Goal: Task Accomplishment & Management: Manage account settings

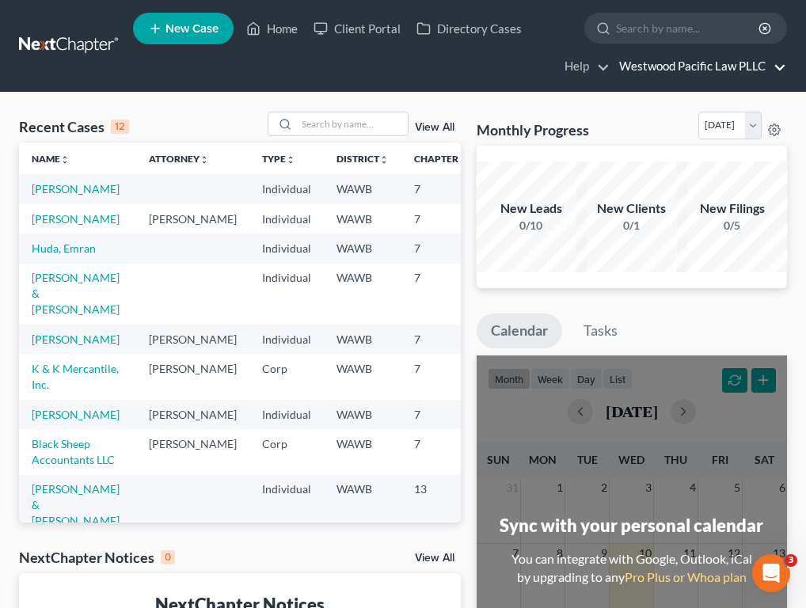
click at [746, 71] on link "Westwood Pacific Law PLLC" at bounding box center [698, 66] width 175 height 29
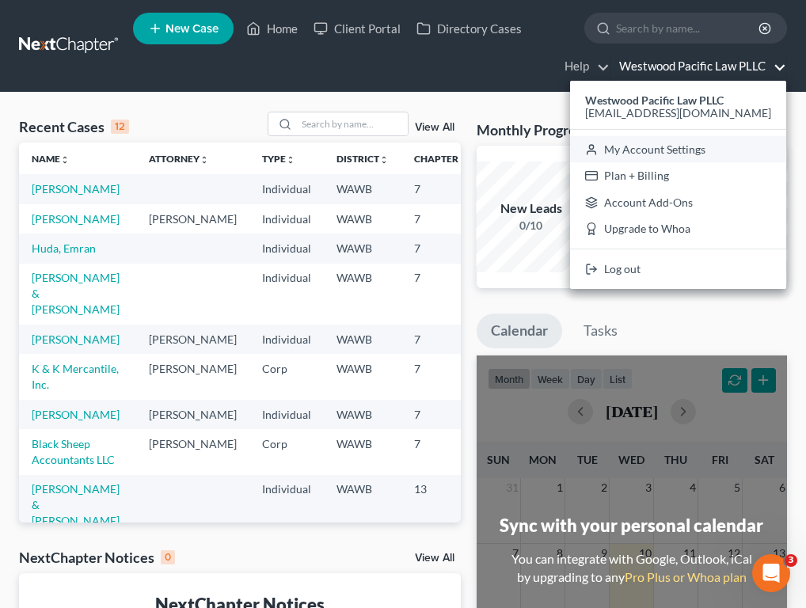
click at [714, 149] on link "My Account Settings" at bounding box center [678, 149] width 216 height 27
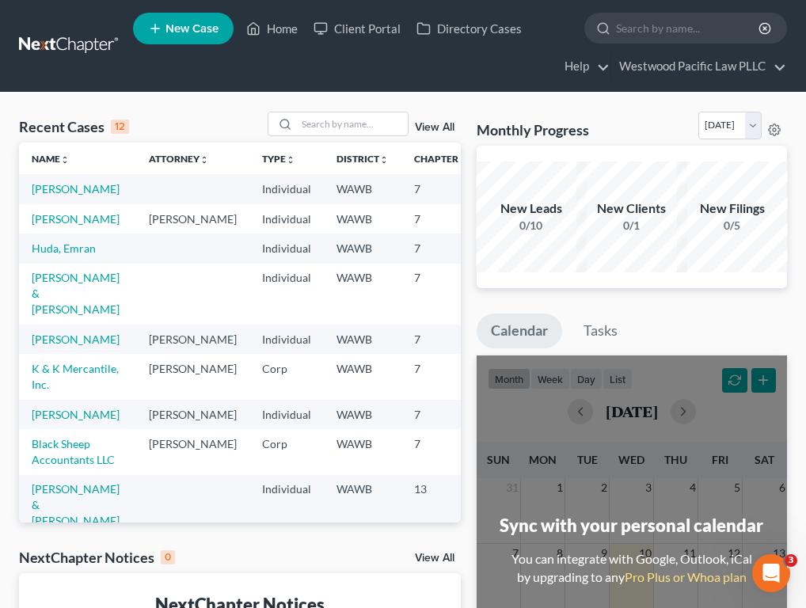
select select "87"
select select "24"
select select "50"
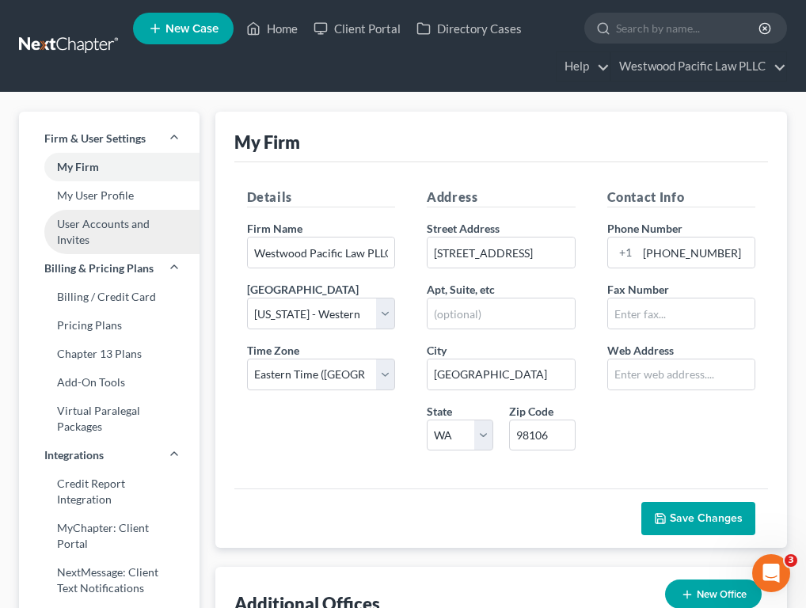
click at [105, 219] on link "User Accounts and Invites" at bounding box center [109, 232] width 181 height 44
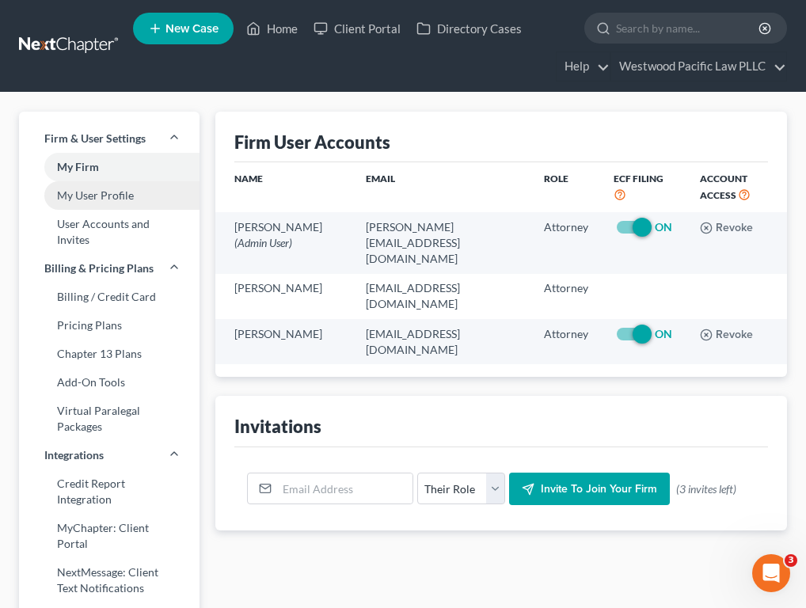
click at [117, 204] on link "My User Profile" at bounding box center [109, 195] width 181 height 29
select select "50"
select select "87"
select select "attorney"
select select "1"
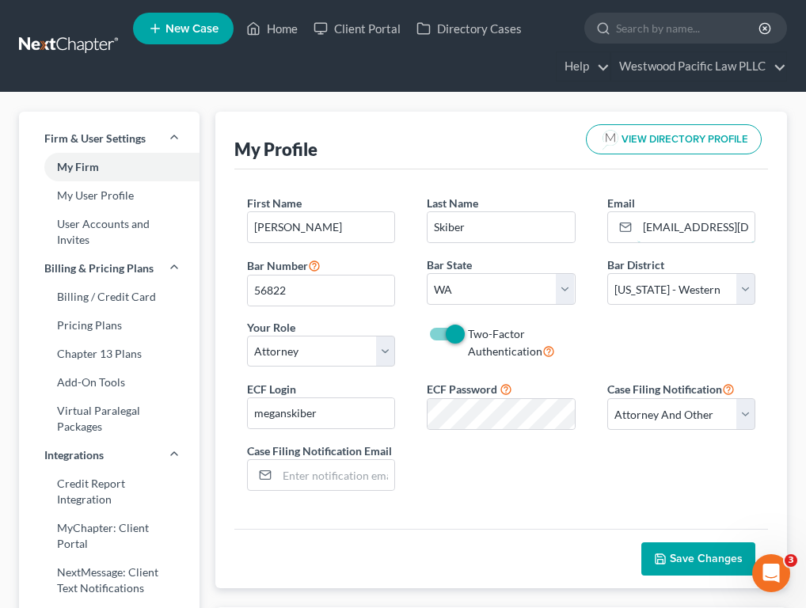
scroll to position [0, 52]
click at [764, 67] on link "Westwood Pacific Law PLLC" at bounding box center [698, 66] width 175 height 29
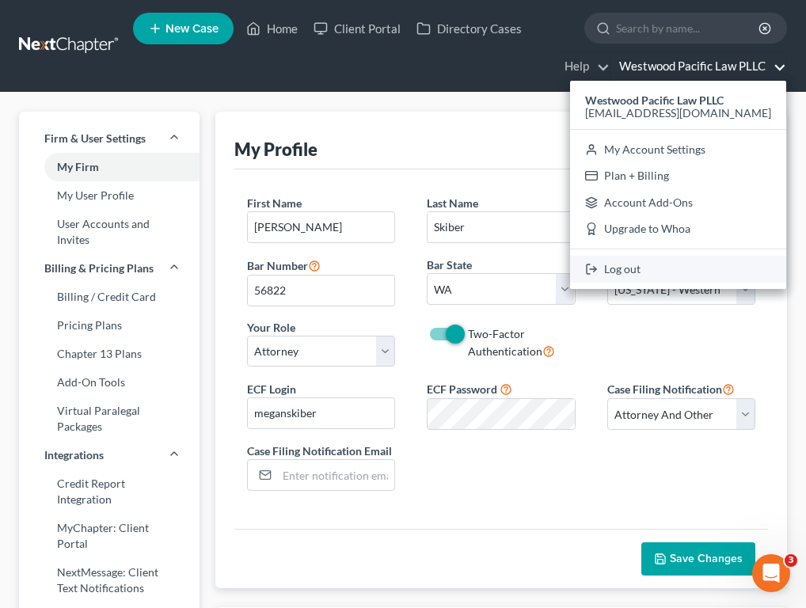
click at [680, 269] on link "Log out" at bounding box center [678, 269] width 216 height 27
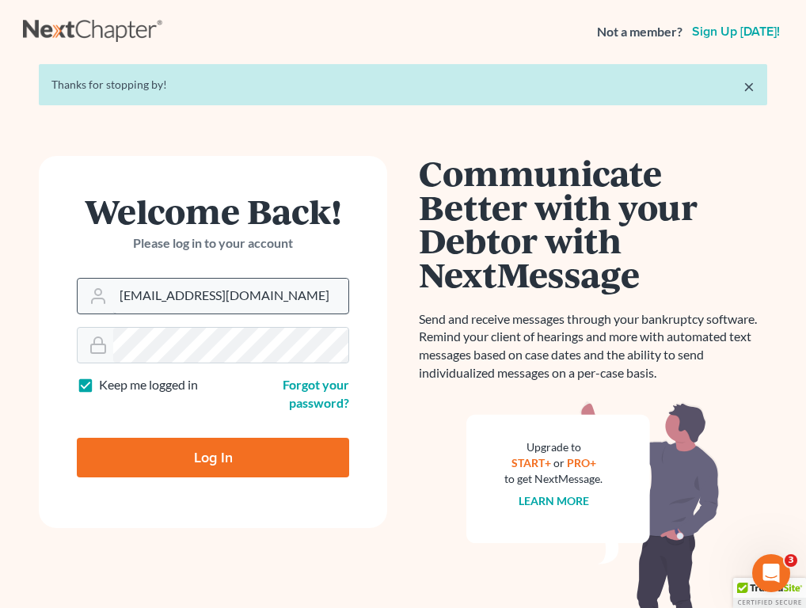
type input "[EMAIL_ADDRESS][DOMAIN_NAME]"
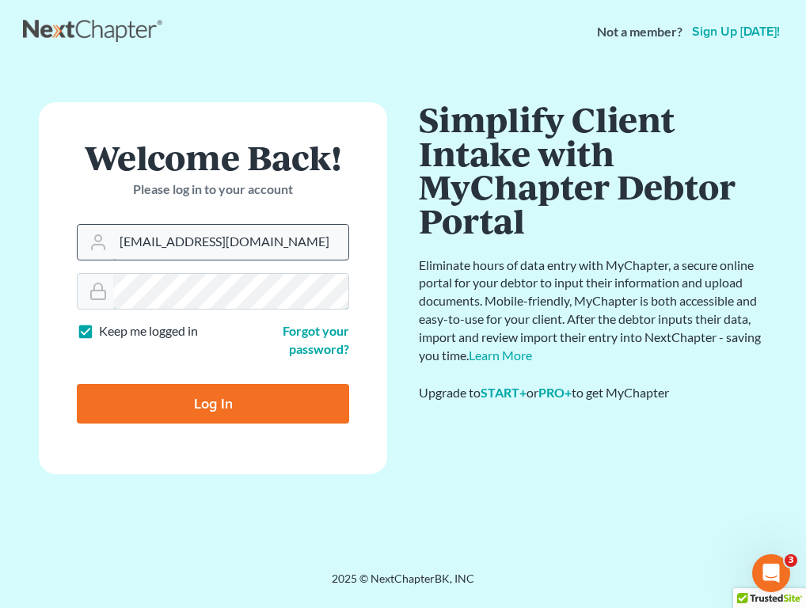
click at [213, 402] on input "Log In" at bounding box center [213, 404] width 272 height 40
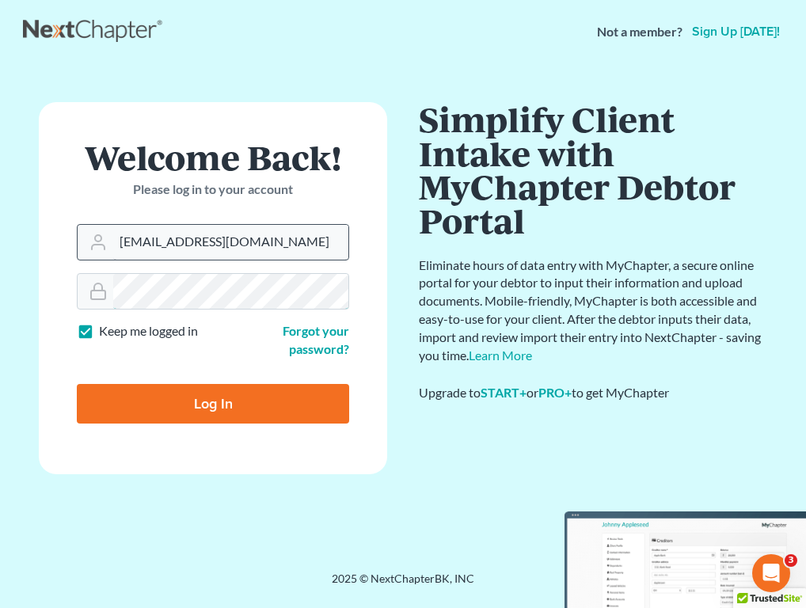
type input "Thinking..."
